Goal: Transaction & Acquisition: Purchase product/service

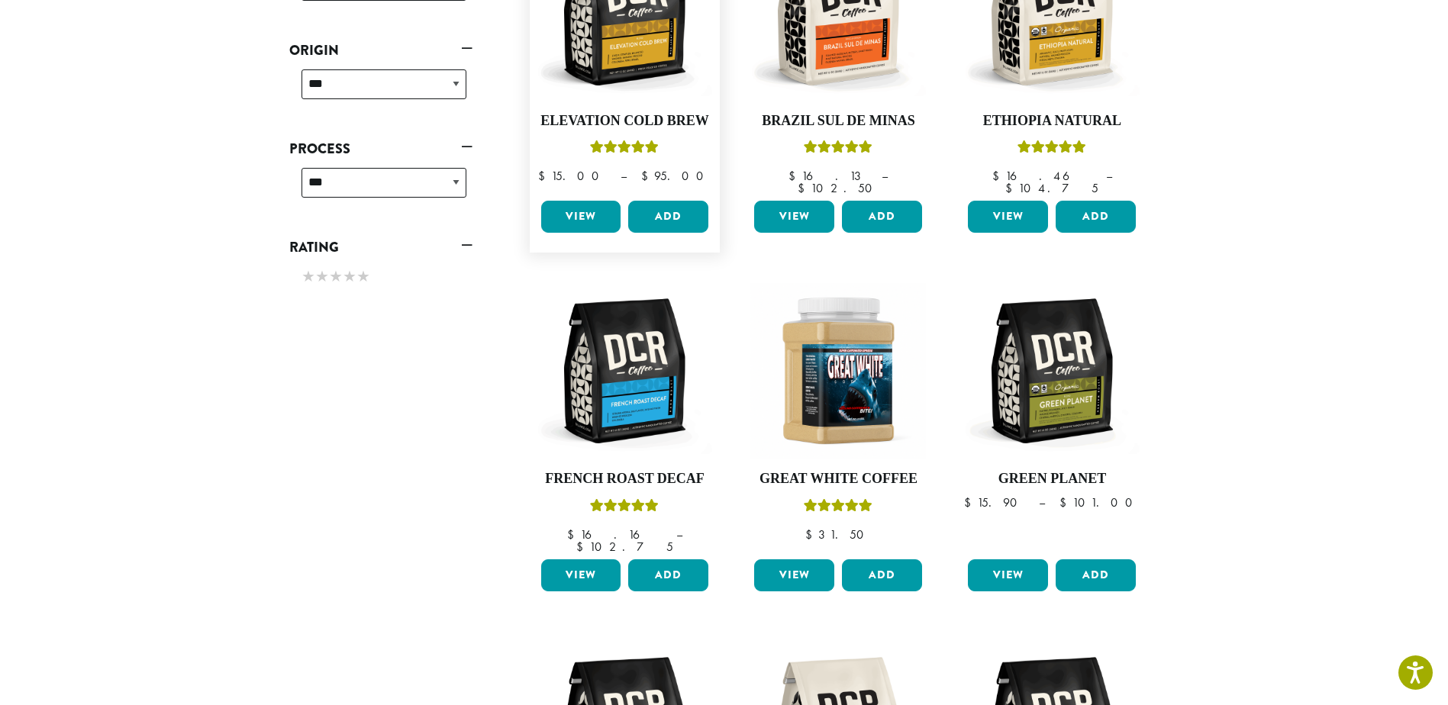
scroll to position [1068, 0]
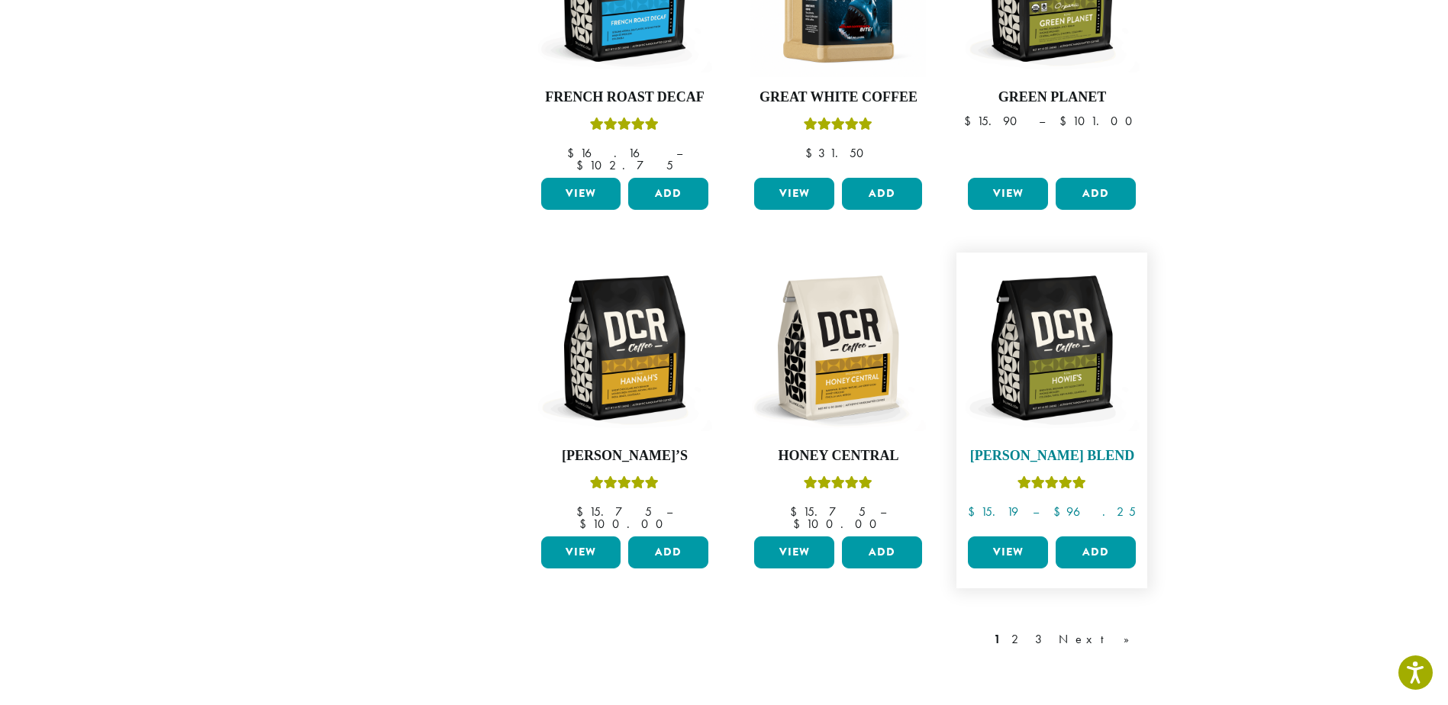
click at [1068, 337] on img at bounding box center [1052, 348] width 176 height 176
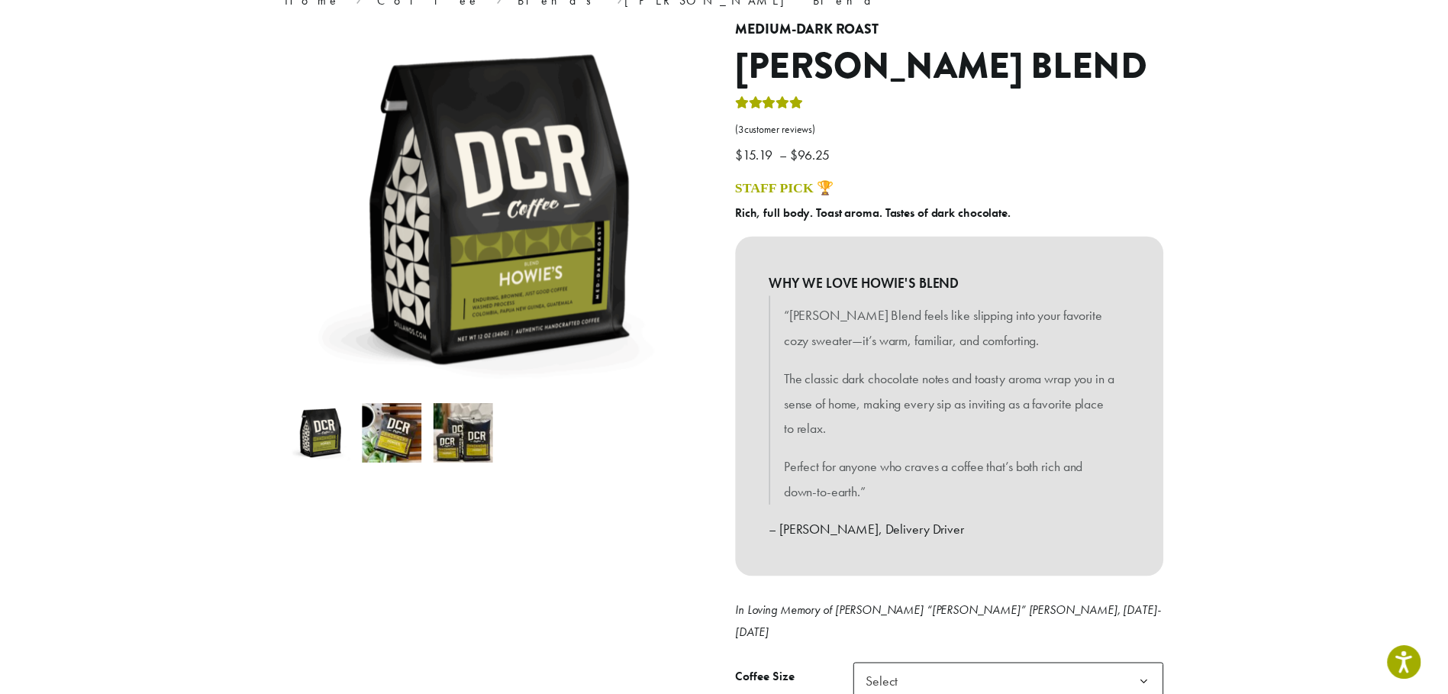
scroll to position [305, 0]
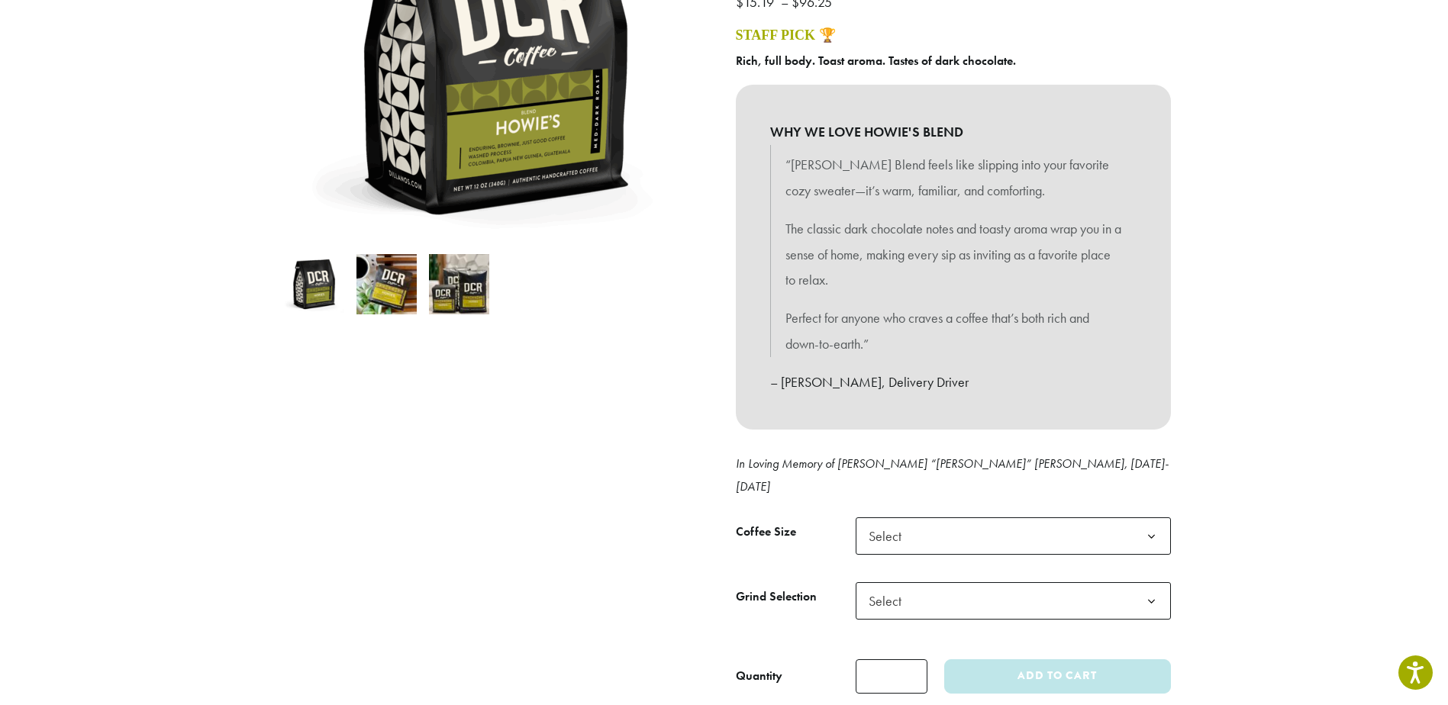
click at [1152, 518] on b at bounding box center [1150, 536] width 37 height 37
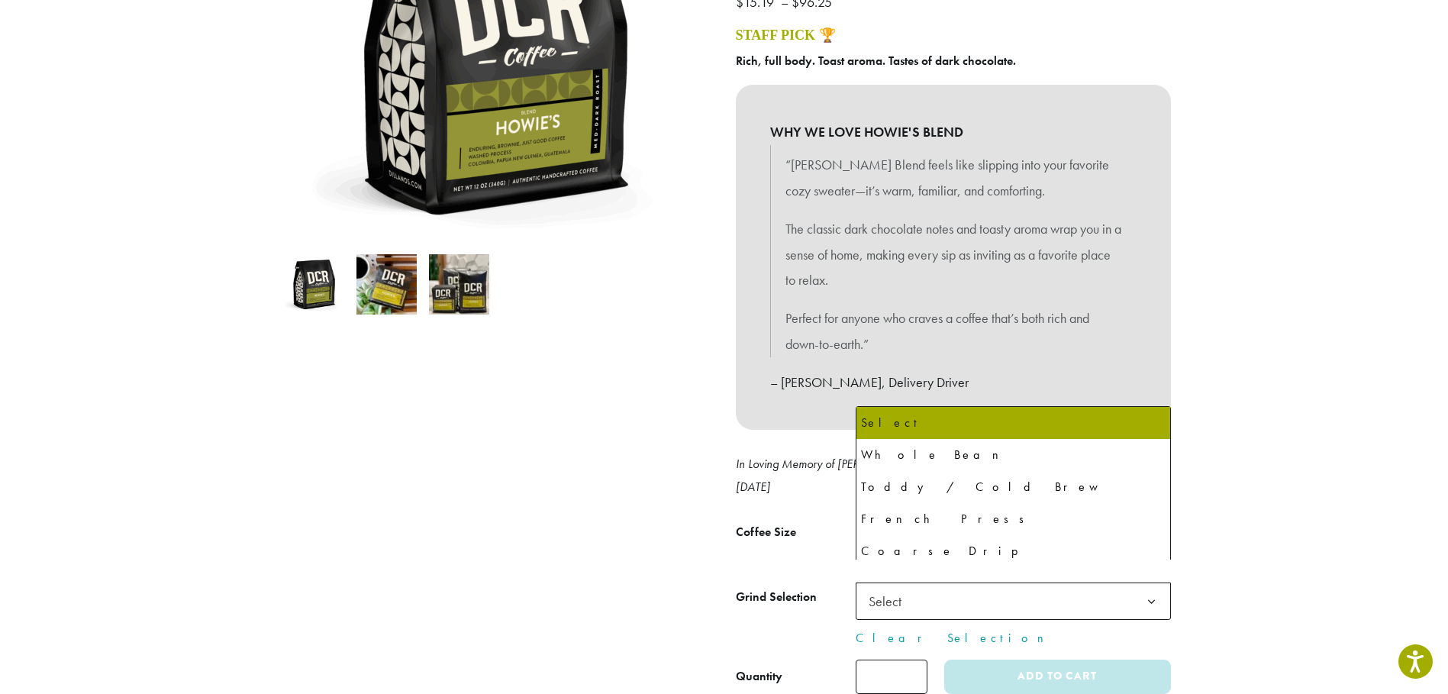
click at [1154, 583] on b at bounding box center [1150, 601] width 37 height 37
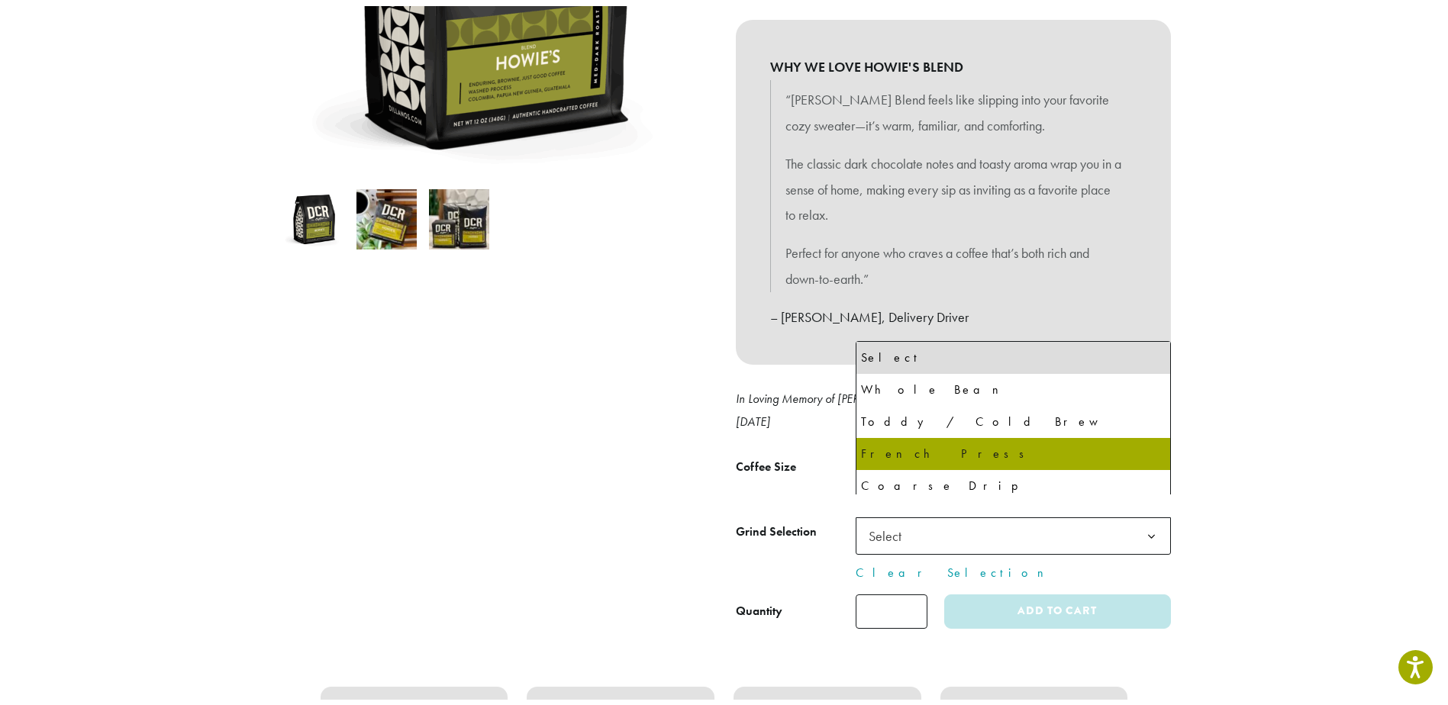
scroll to position [458, 0]
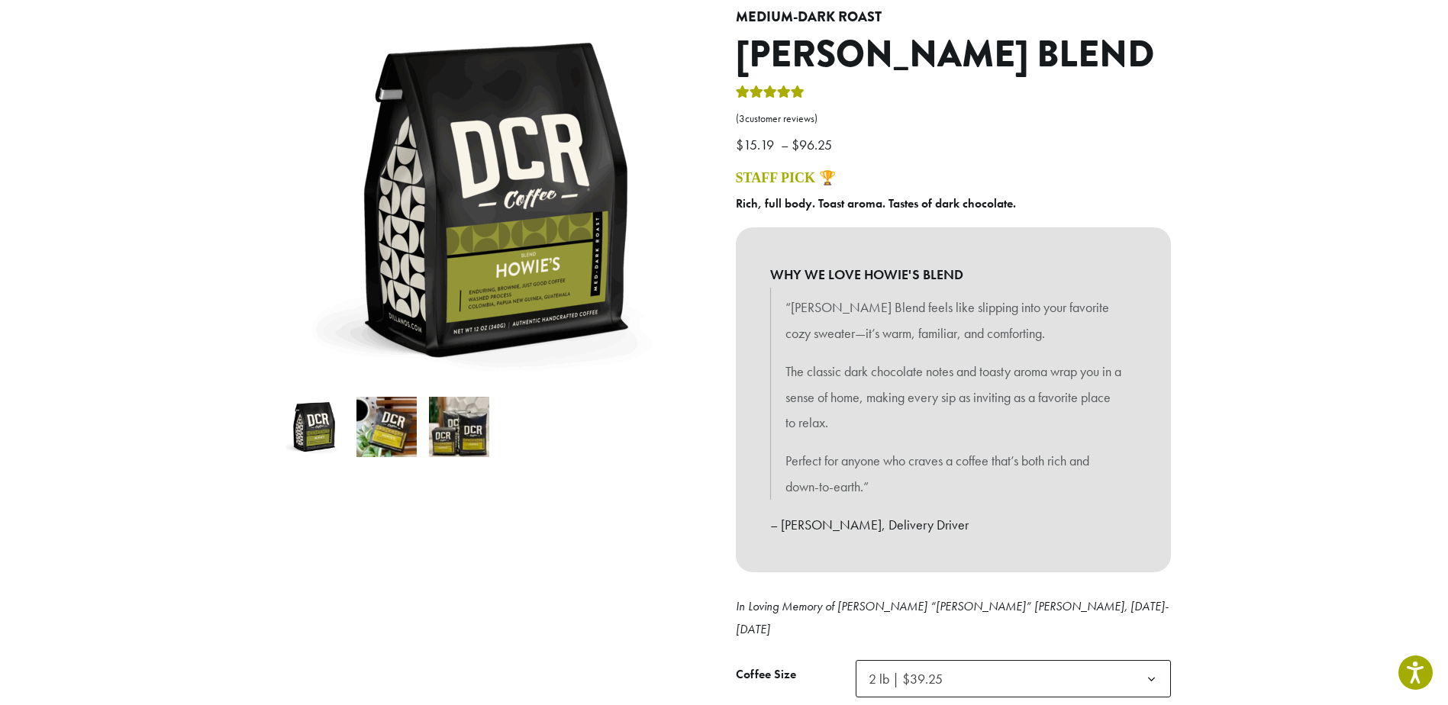
scroll to position [382, 0]
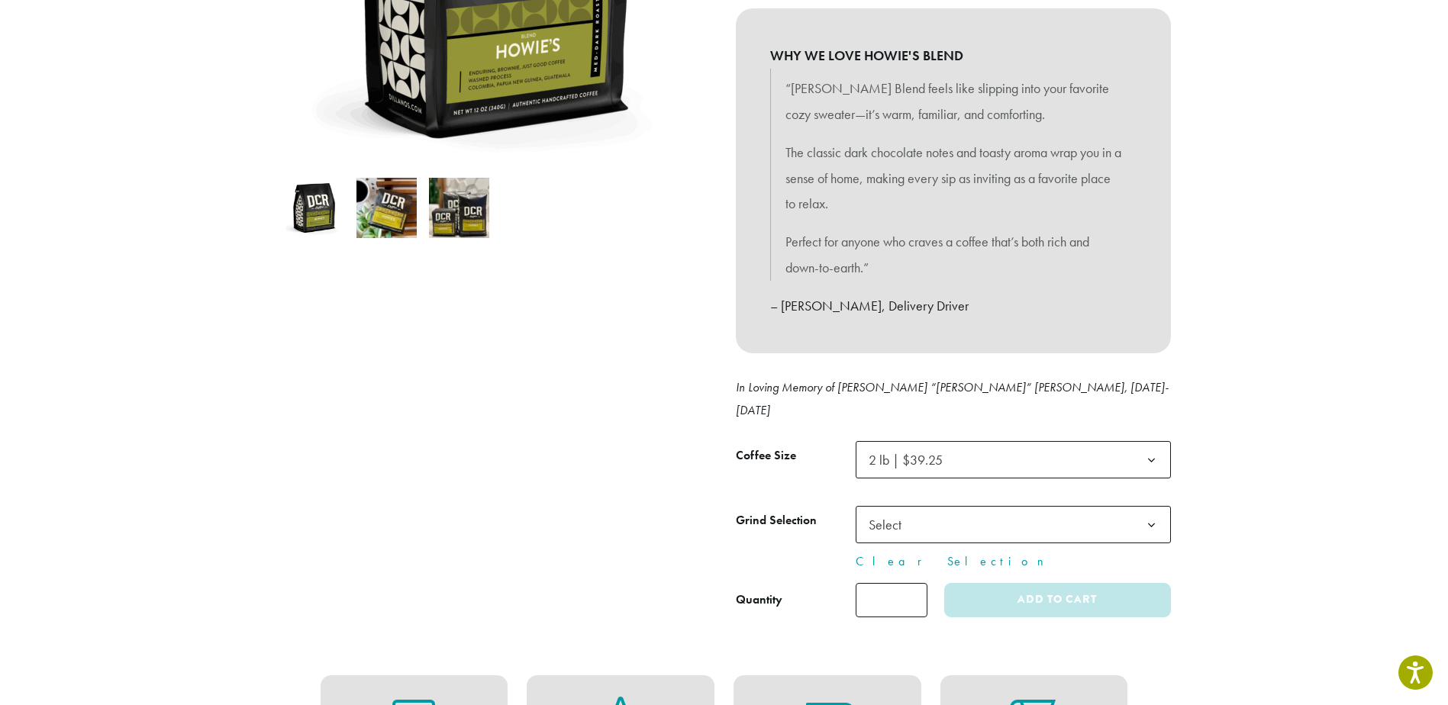
click at [1152, 442] on b at bounding box center [1150, 460] width 37 height 37
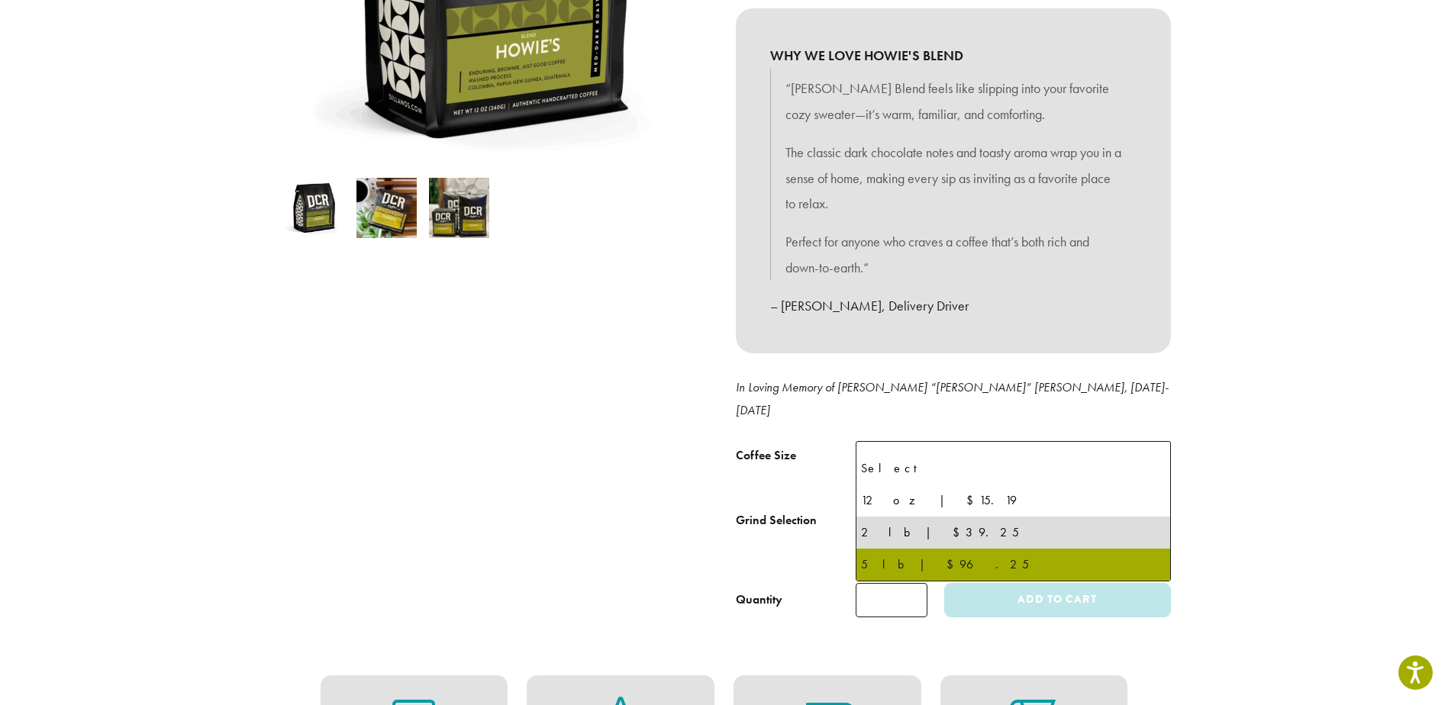
select select "**********"
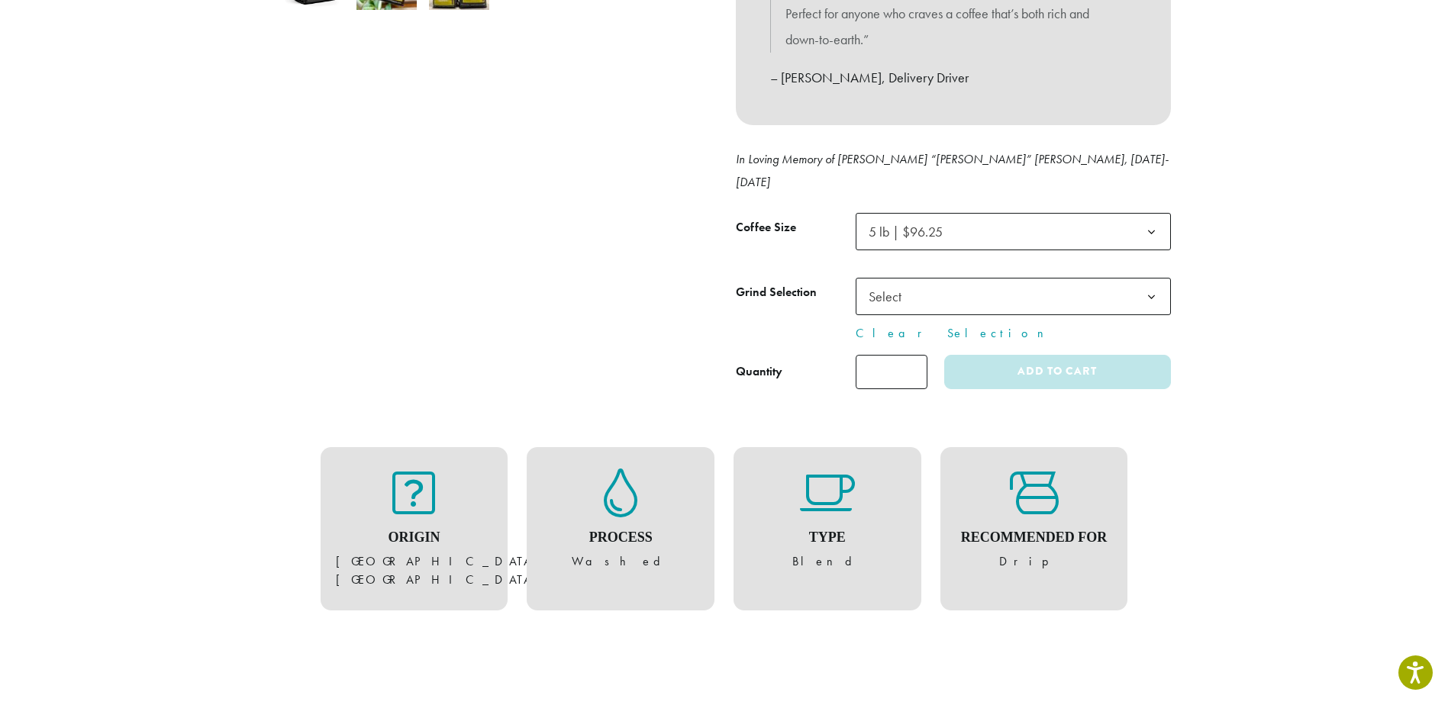
scroll to position [610, 0]
click at [1042, 529] on h4 "Recommended For" at bounding box center [1033, 537] width 157 height 17
click at [1039, 482] on icon at bounding box center [1034, 492] width 49 height 49
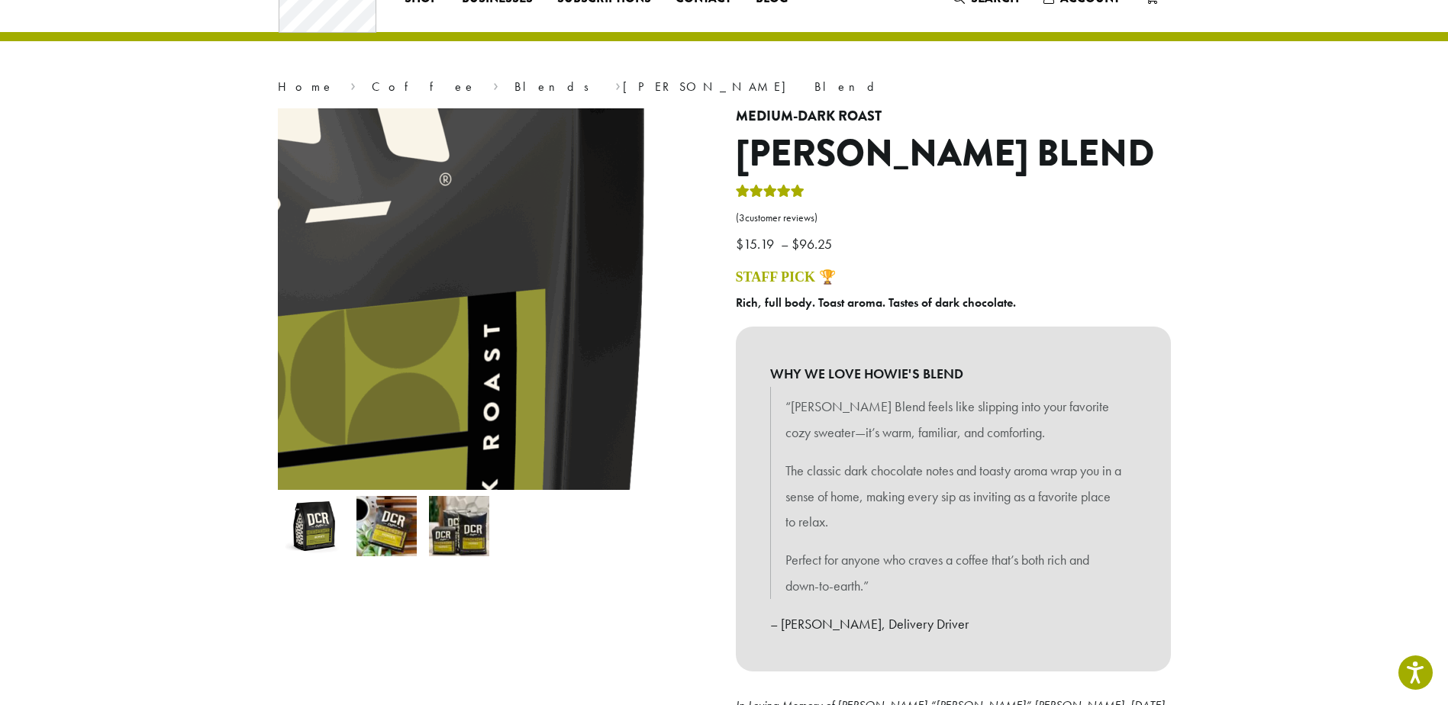
scroll to position [0, 0]
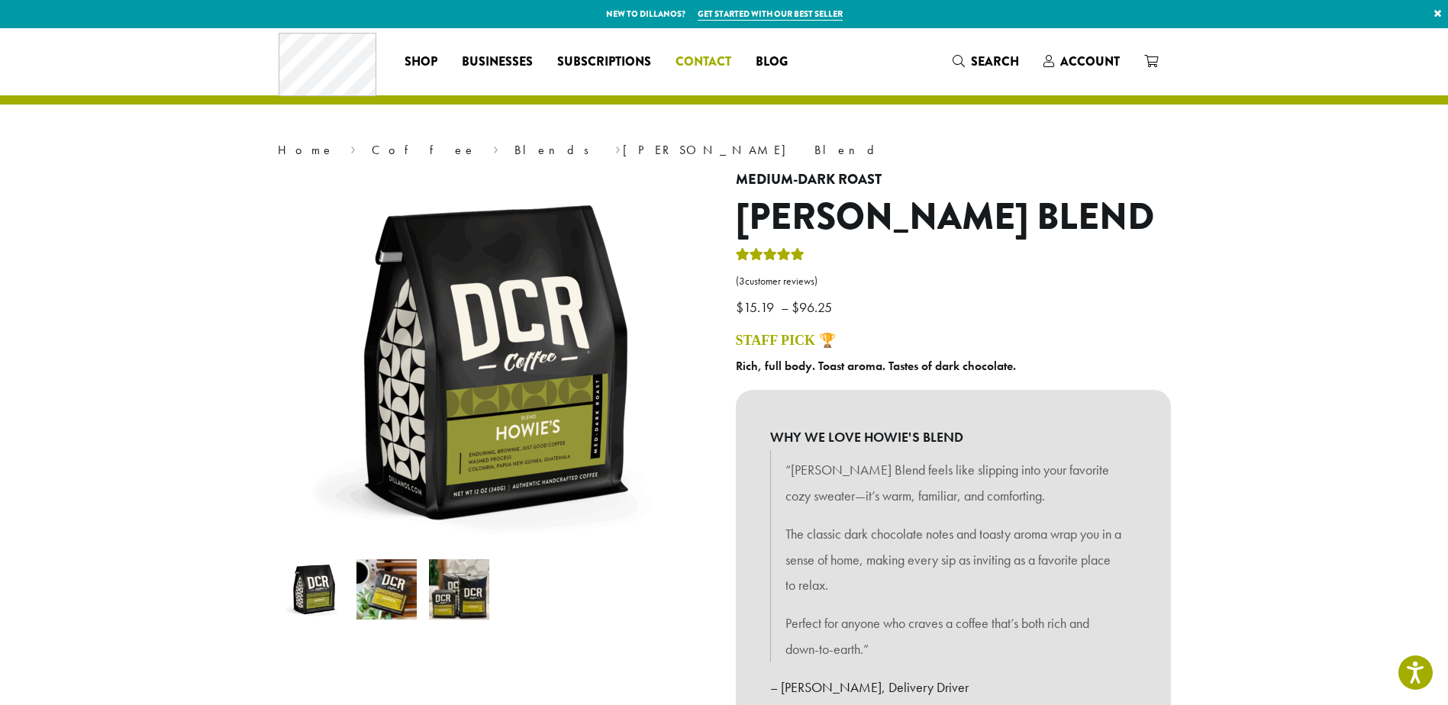
click at [708, 63] on span "Contact" at bounding box center [703, 62] width 56 height 19
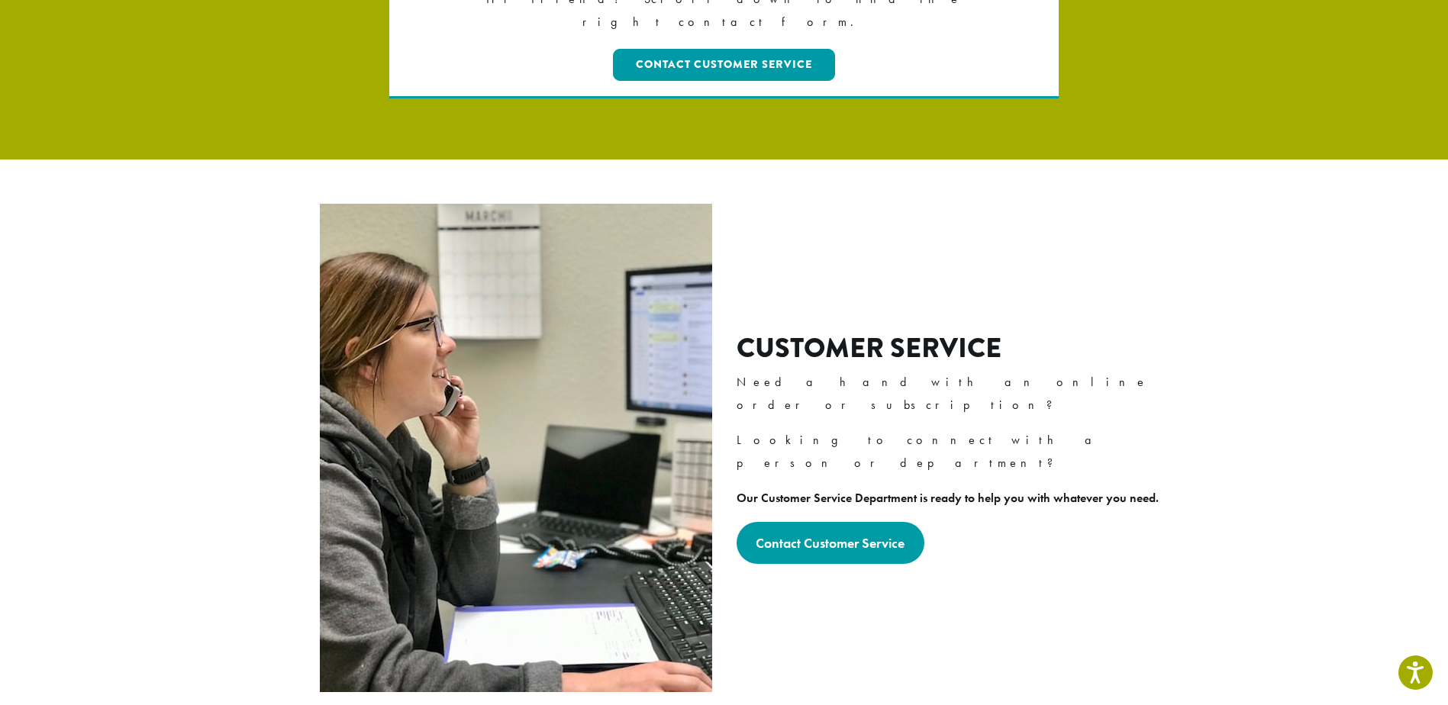
scroll to position [305, 0]
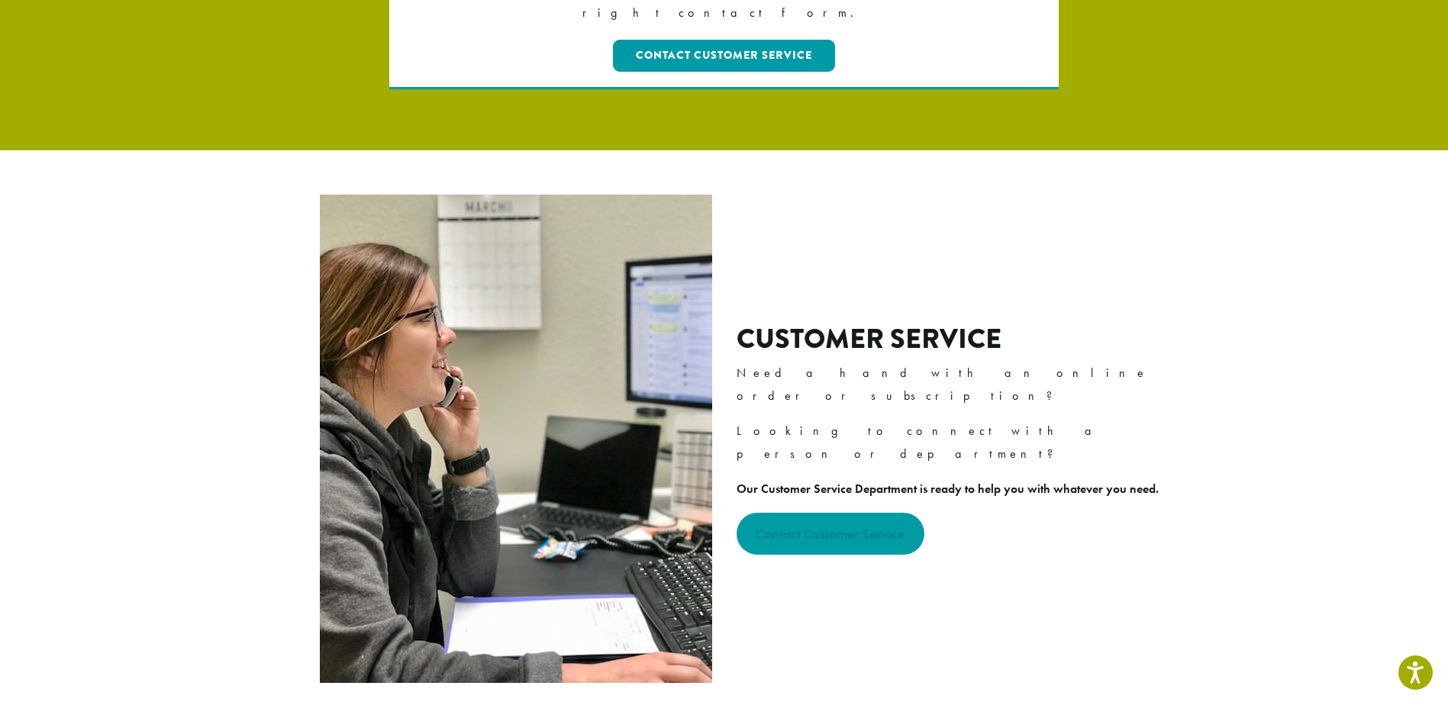
click at [811, 525] on strong "Contact Customer Service" at bounding box center [829, 534] width 149 height 18
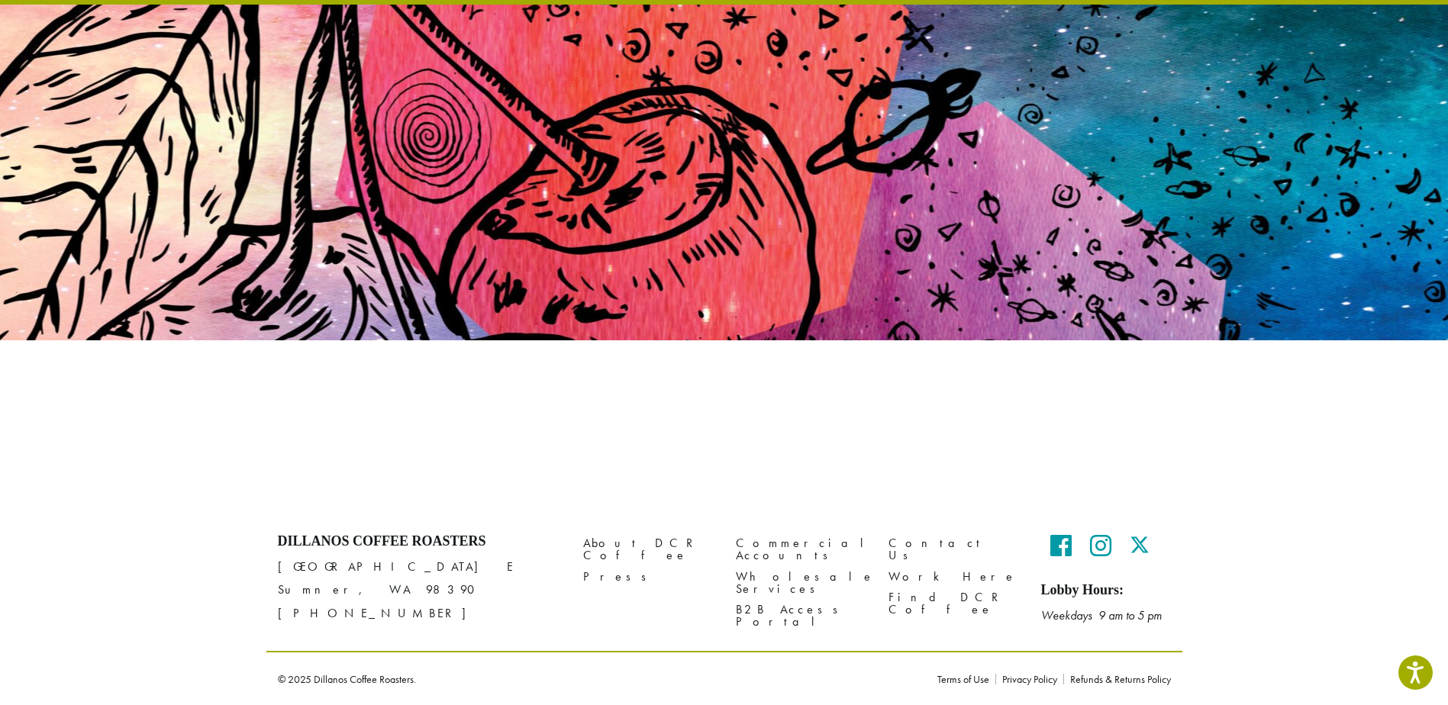
scroll to position [100, 0]
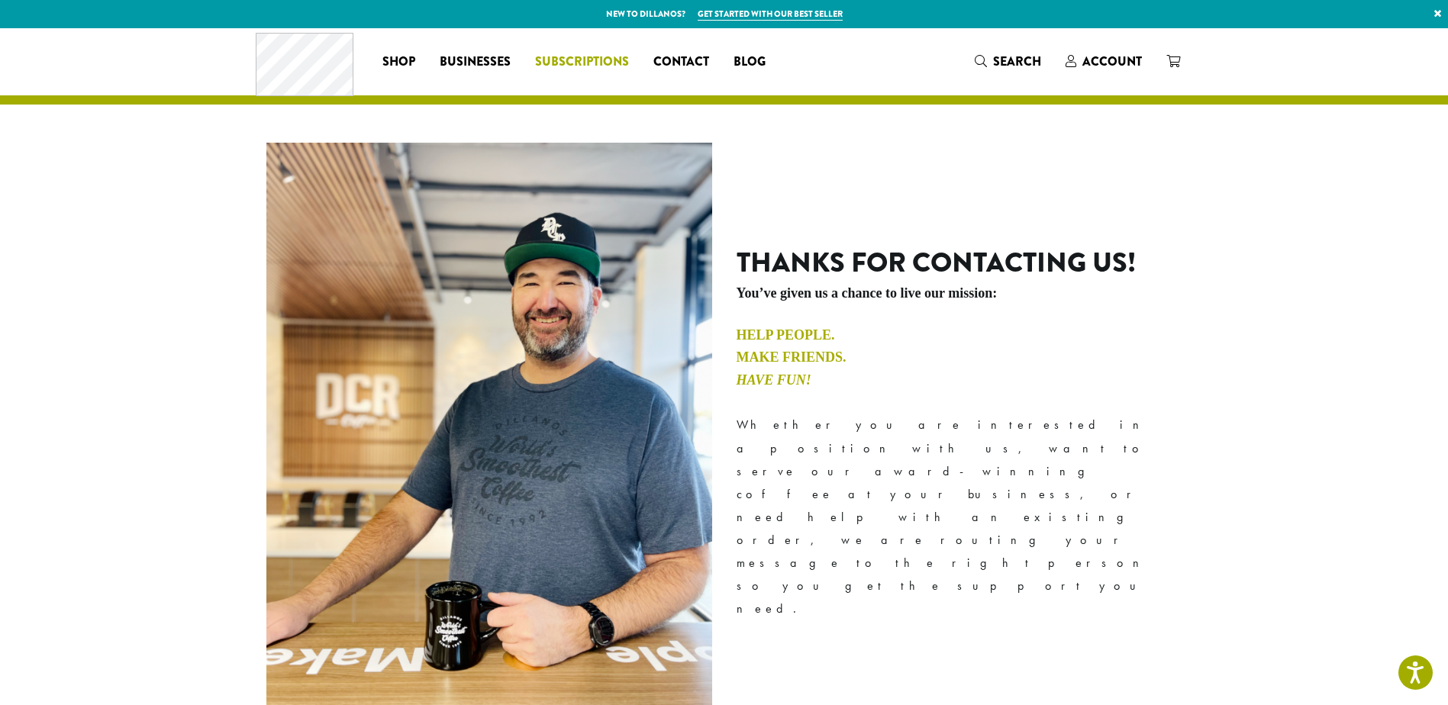
click at [589, 54] on span "Subscriptions" at bounding box center [582, 62] width 94 height 19
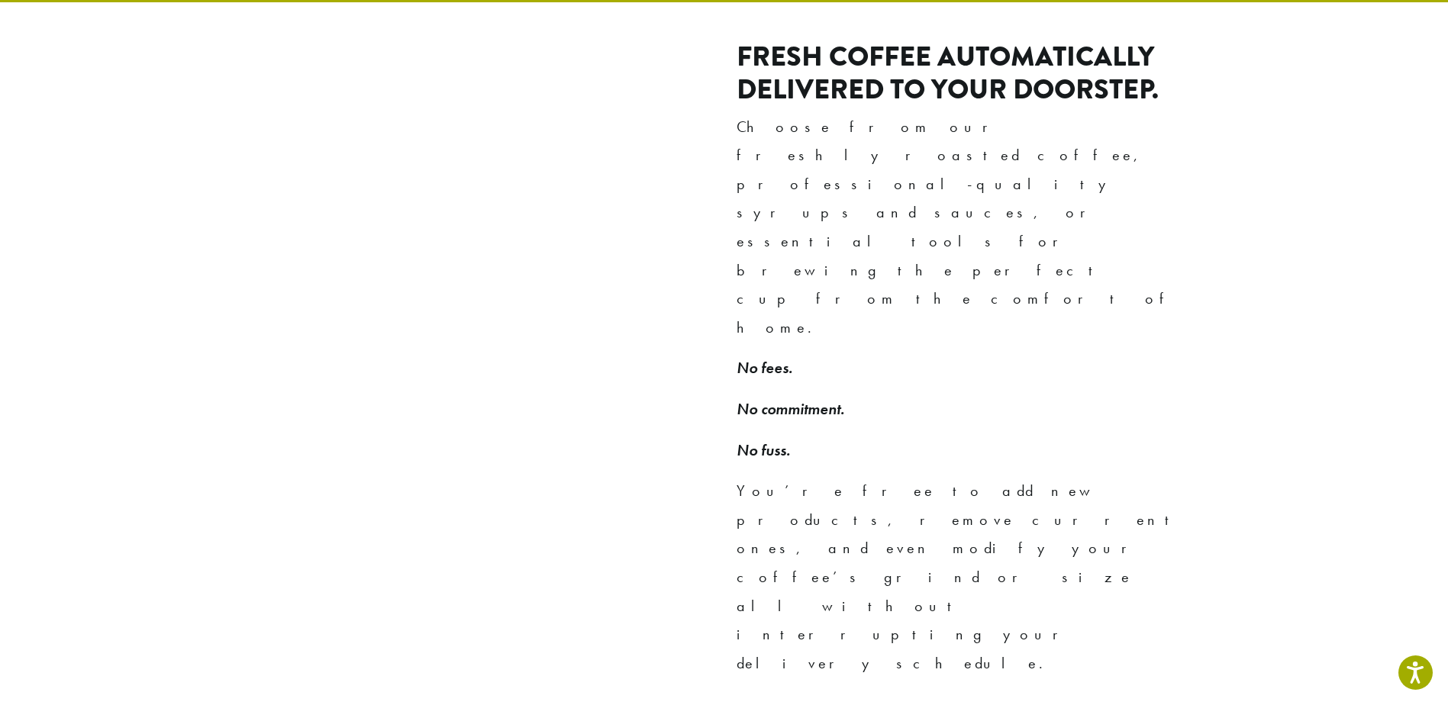
scroll to position [992, 0]
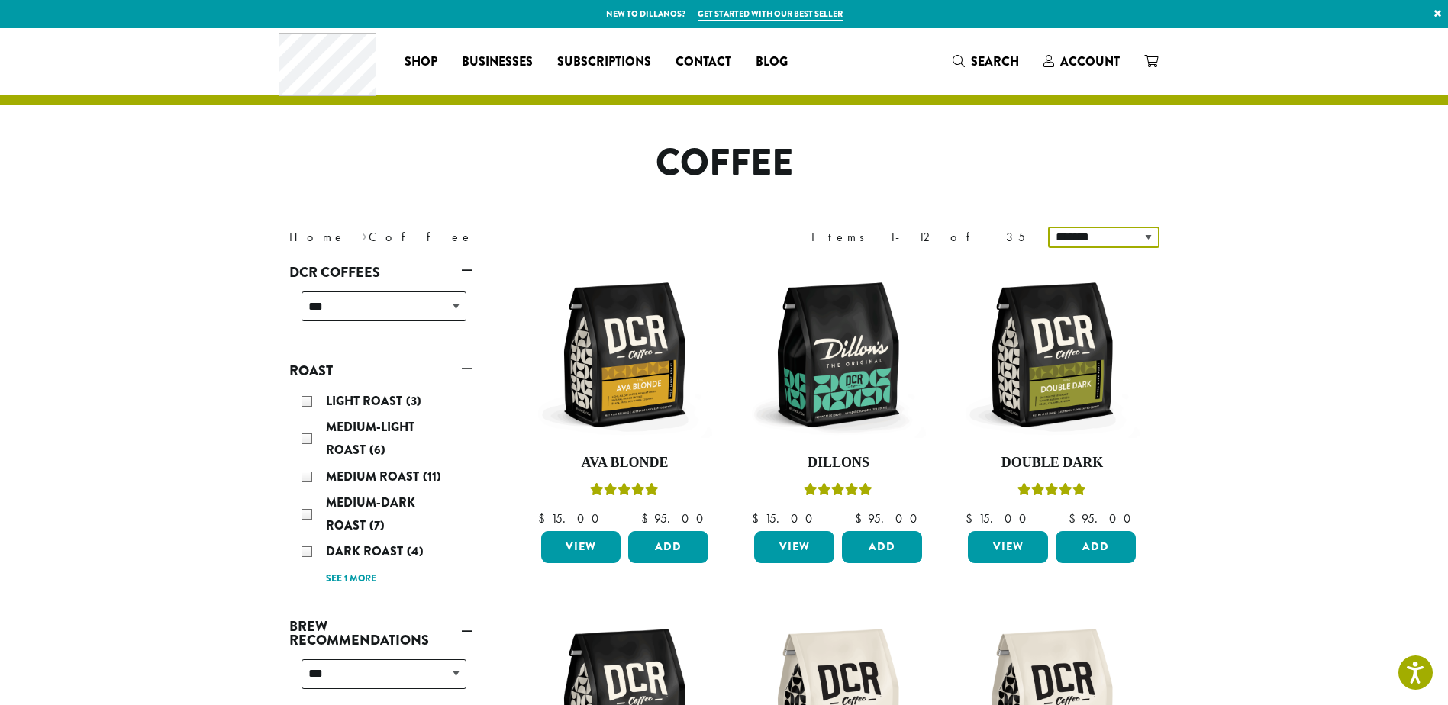
click at [1149, 231] on select "**********" at bounding box center [1103, 237] width 111 height 21
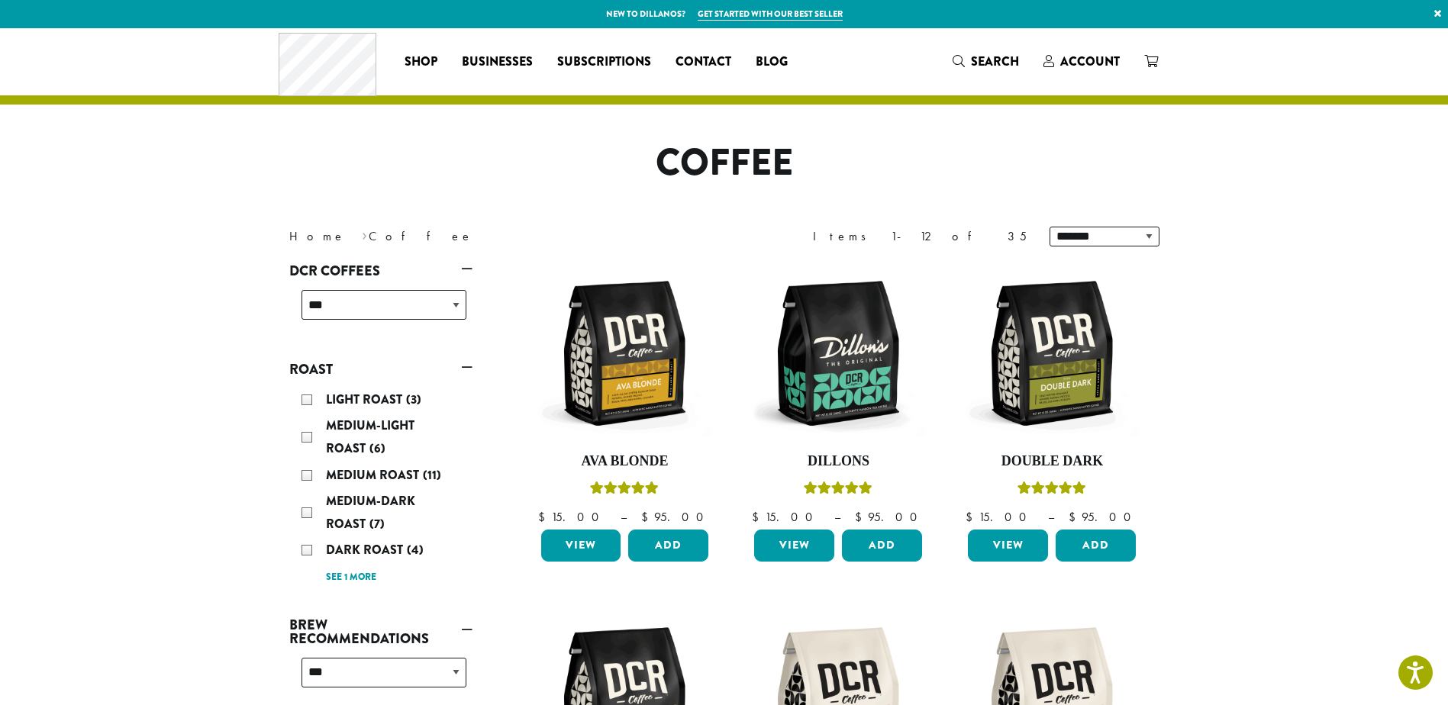
click at [308, 510] on div "Medium-Dark Roast (7)" at bounding box center [383, 513] width 165 height 46
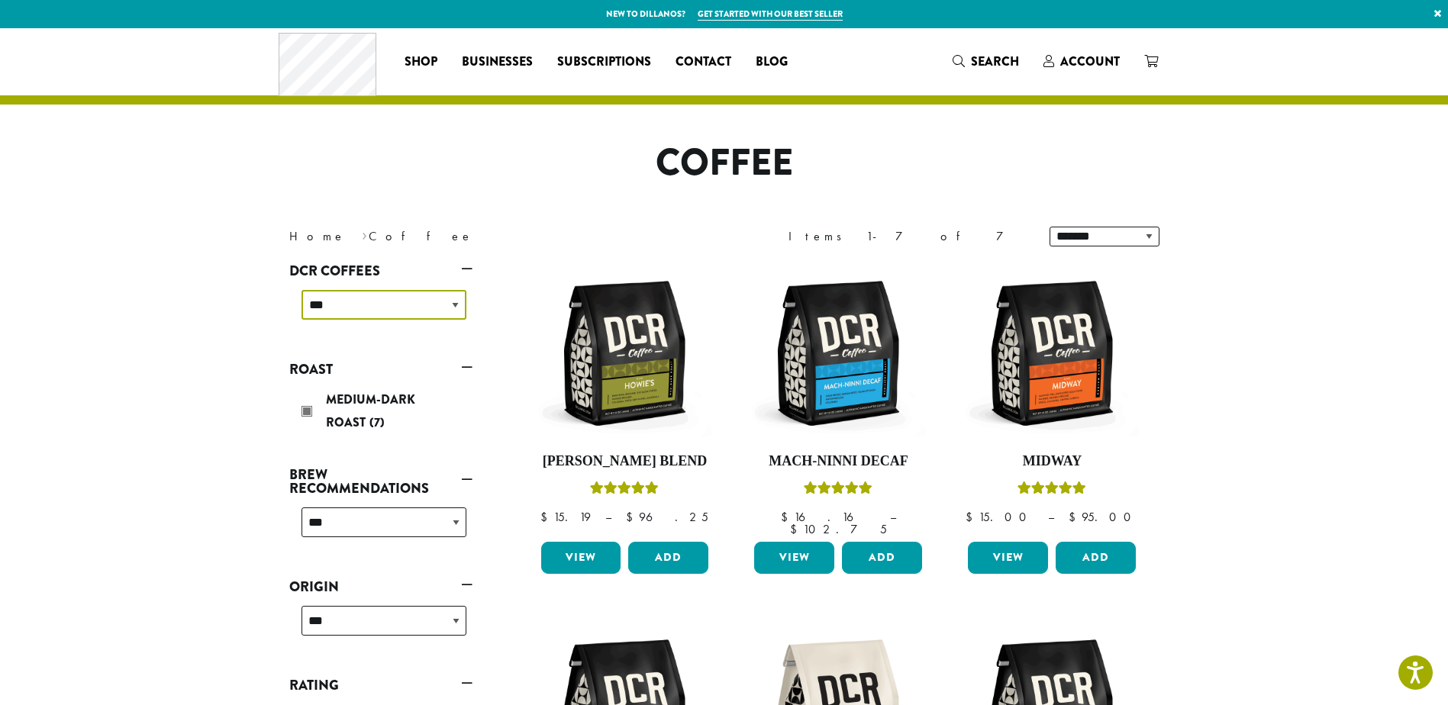
click at [458, 306] on select "**********" at bounding box center [383, 305] width 165 height 30
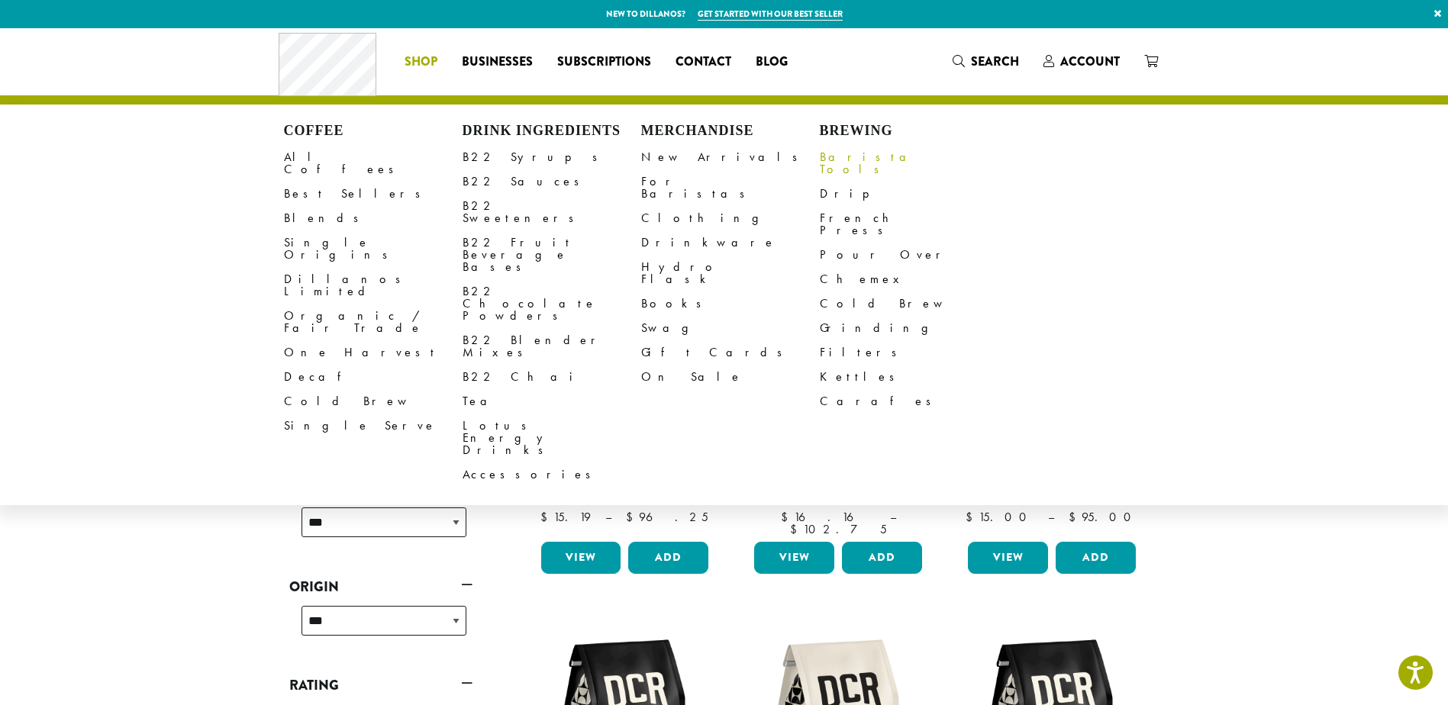
click at [855, 153] on link "Barista Tools" at bounding box center [909, 163] width 179 height 37
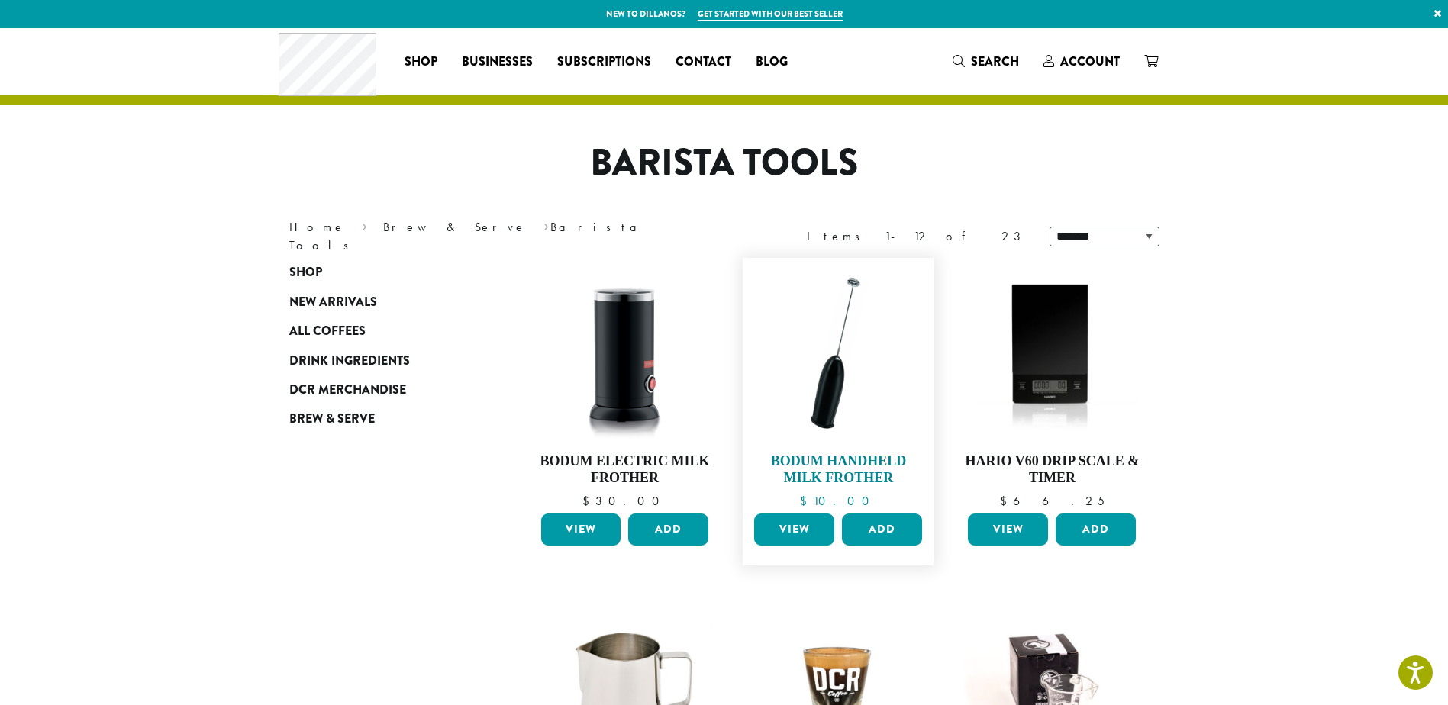
click at [835, 460] on h4 "Bodum Handheld Milk Frother" at bounding box center [838, 469] width 176 height 33
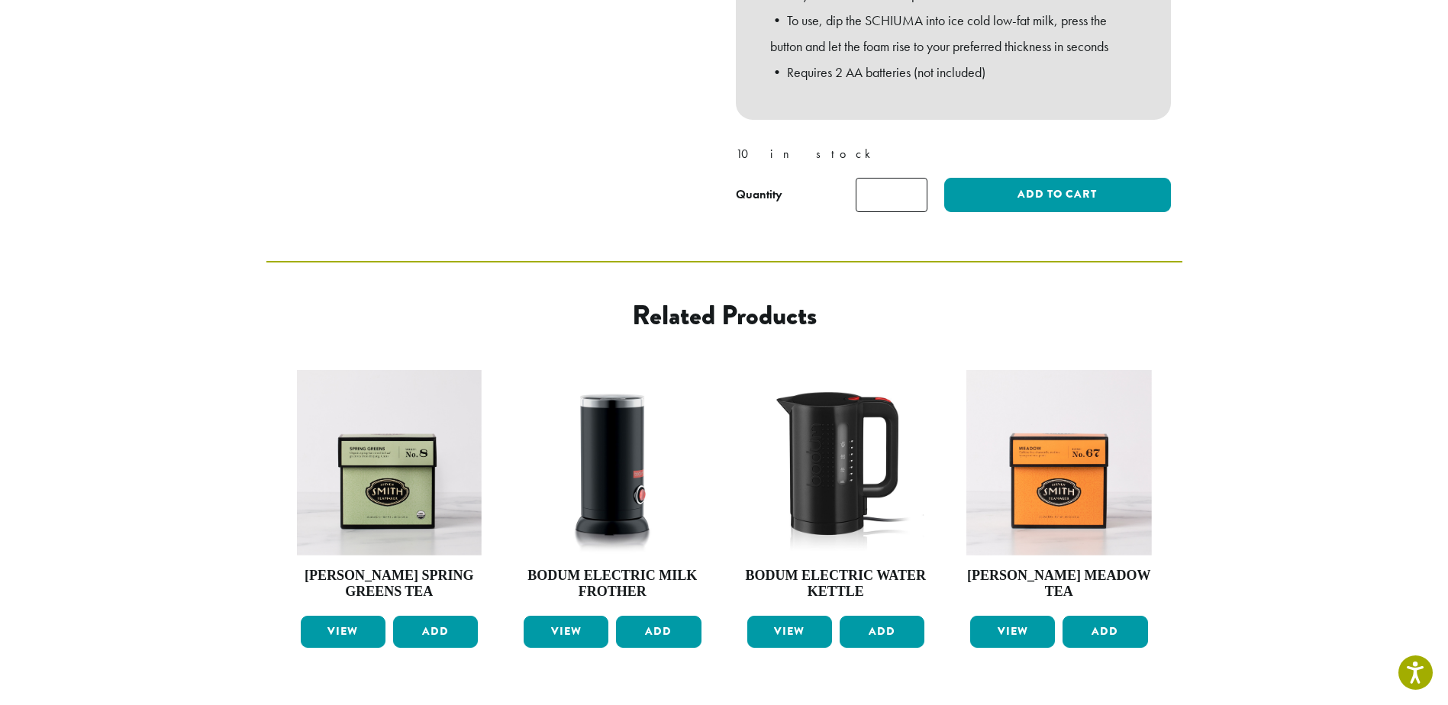
scroll to position [610, 0]
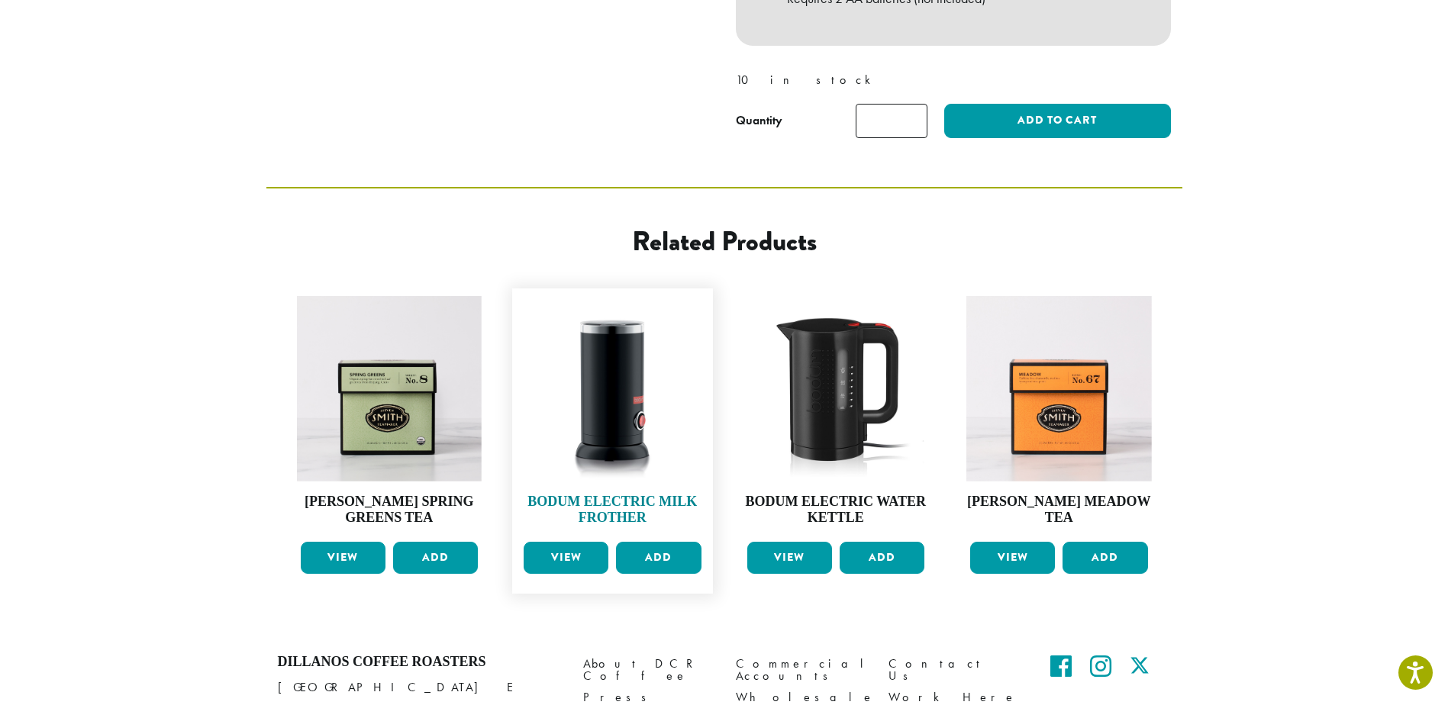
click at [617, 501] on h4 "Bodum Electric Milk Frother" at bounding box center [612, 510] width 185 height 33
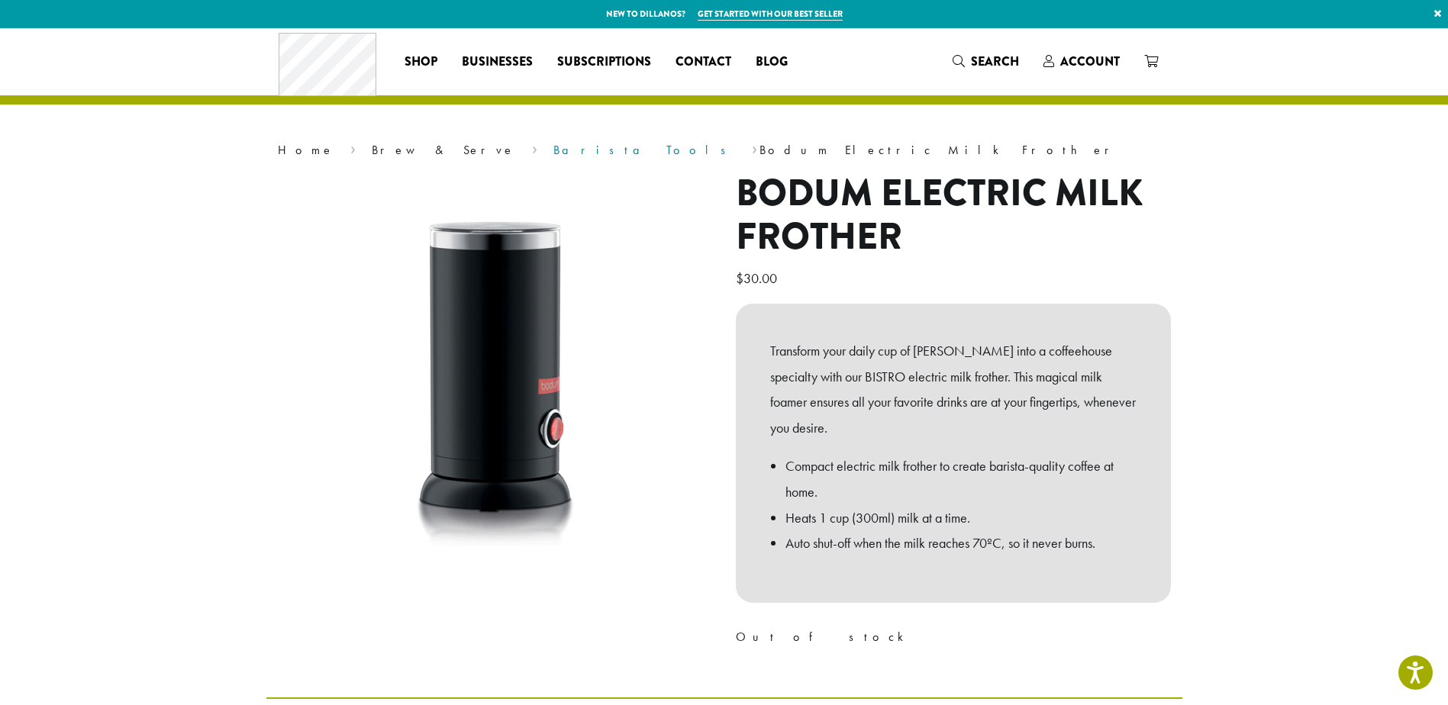
click at [553, 146] on link "Barista Tools" at bounding box center [644, 150] width 182 height 16
